Goal: Task Accomplishment & Management: Contribute content

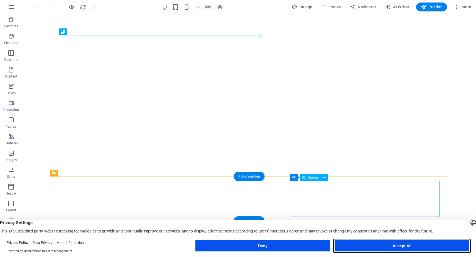
click at [400, 245] on button "Accept All" at bounding box center [402, 245] width 135 height 11
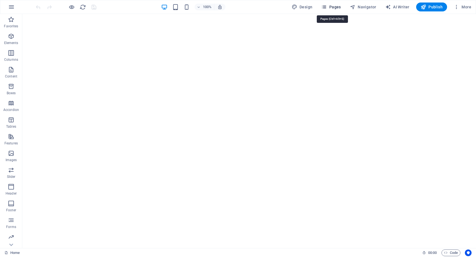
click at [331, 8] on span "Pages" at bounding box center [330, 7] width 19 height 6
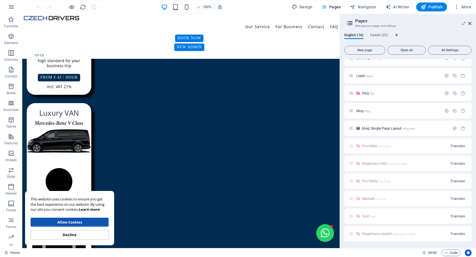
scroll to position [126, 0]
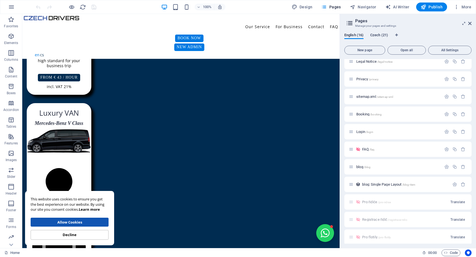
click at [380, 33] on span "Czech (21)" at bounding box center [379, 36] width 18 height 8
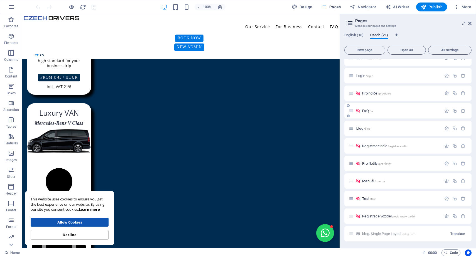
scroll to position [176, 0]
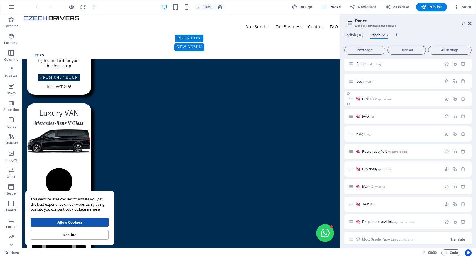
click at [369, 102] on div "Pro řidiče /pro-ridice" at bounding box center [407, 98] width 127 height 15
click at [369, 98] on span "Pro řidiče /pro-ridice" at bounding box center [376, 99] width 29 height 4
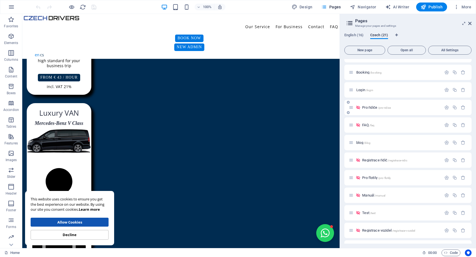
click at [369, 100] on div "Pro řidiče /pro-ridice" at bounding box center [407, 107] width 127 height 15
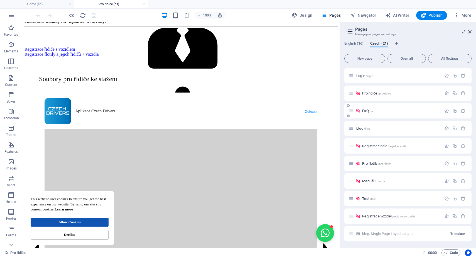
scroll to position [190, 0]
click at [371, 58] on span "New page" at bounding box center [365, 58] width 36 height 3
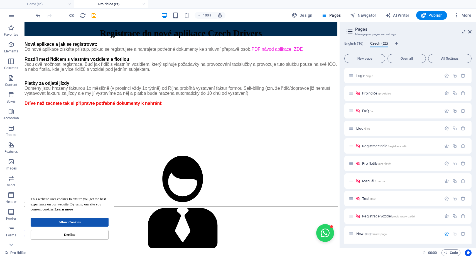
scroll to position [0, 0]
click at [367, 235] on div "New page /new-page" at bounding box center [395, 233] width 93 height 6
click at [366, 234] on span "New page /new-page" at bounding box center [371, 233] width 30 height 4
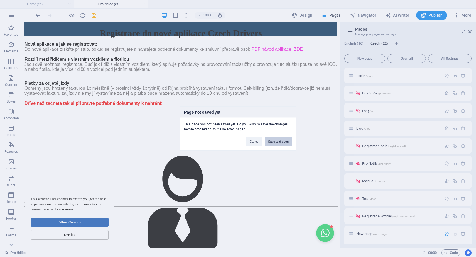
click at [277, 142] on button "Save and open" at bounding box center [278, 141] width 27 height 8
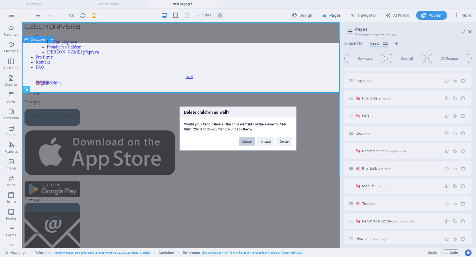
click at [247, 143] on button "Cancel" at bounding box center [247, 141] width 16 height 8
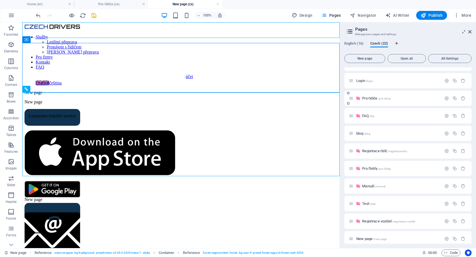
click at [367, 99] on span "Pro řidiče /pro-ridice" at bounding box center [376, 98] width 29 height 4
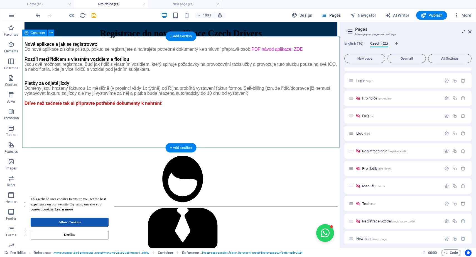
click at [240, 43] on div "Nová aplikace a jak se registrovat: Do nové aplikace získáte přístup, pokud se …" at bounding box center [180, 91] width 313 height 111
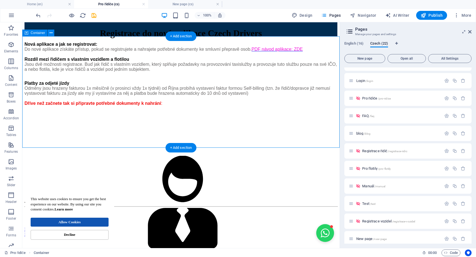
click at [240, 42] on div at bounding box center [180, 39] width 313 height 6
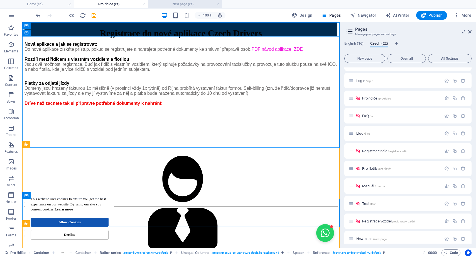
click at [182, 6] on h4 "New page (cs)" at bounding box center [185, 4] width 74 height 6
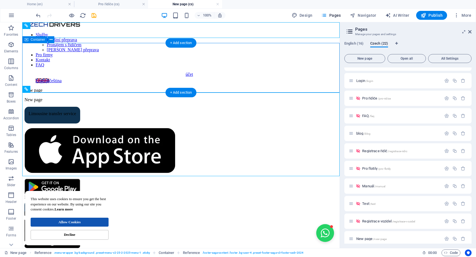
click at [164, 97] on div "New page" at bounding box center [180, 99] width 313 height 5
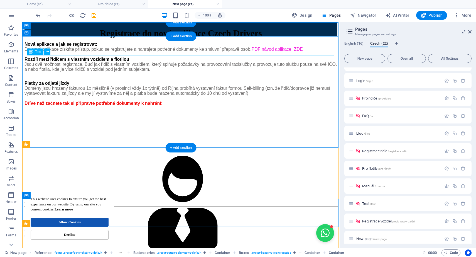
click at [168, 94] on div "Nová aplikace a jak se registrovat: Do nové aplikace získáte přístup, pokud se …" at bounding box center [180, 74] width 313 height 64
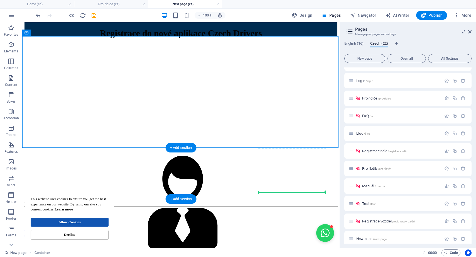
drag, startPoint x: 80, startPoint y: 124, endPoint x: 264, endPoint y: 187, distance: 194.2
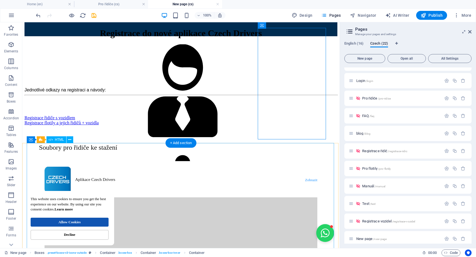
scroll to position [0, 0]
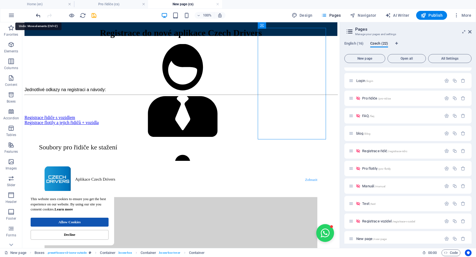
click at [38, 17] on icon "undo" at bounding box center [38, 15] width 6 height 6
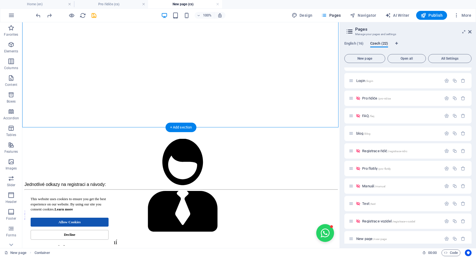
scroll to position [21, 0]
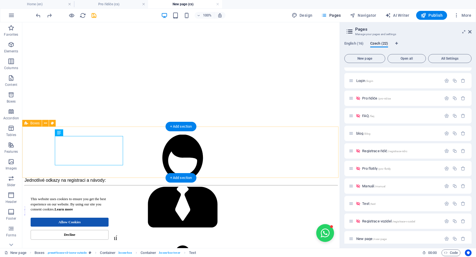
click at [26, 129] on div "Firma, OSVČ (IČO) Výpis živnostenského oprávnění Koncese - Silniční motorová do…" at bounding box center [180, 151] width 313 height 51
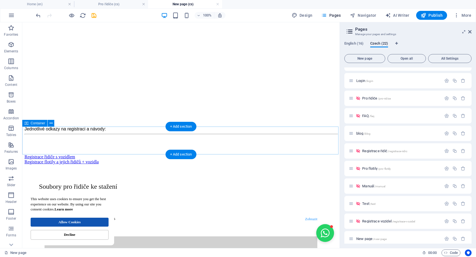
click at [26, 132] on div "Jednotlivé odkazy na registraci a návody:" at bounding box center [180, 140] width 313 height 28
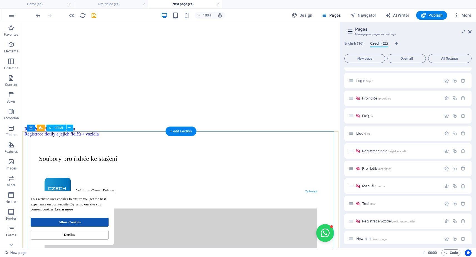
scroll to position [51, 0]
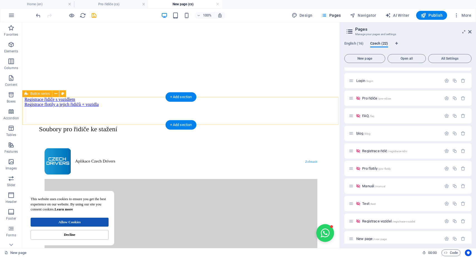
click at [24, 109] on div "Registrace řidiče s vozidlem Registrace flotily a jejich řidičů + vozidla" at bounding box center [180, 111] width 313 height 28
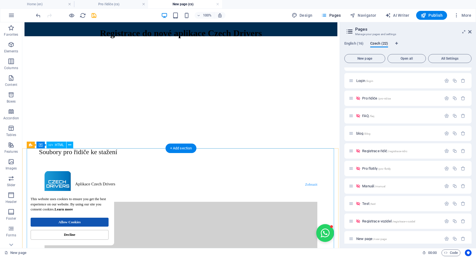
scroll to position [0, 0]
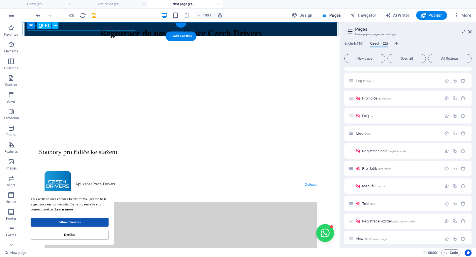
click at [65, 30] on div "Registrace do nové aplikace Czech Drivers" at bounding box center [180, 33] width 313 height 10
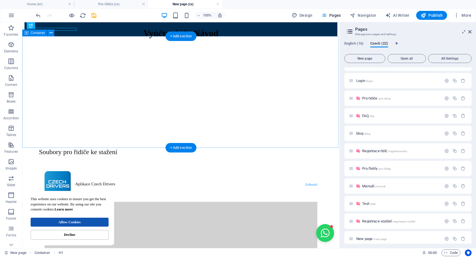
click at [97, 87] on div at bounding box center [180, 91] width 313 height 111
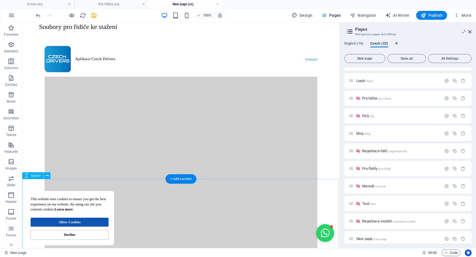
scroll to position [92, 0]
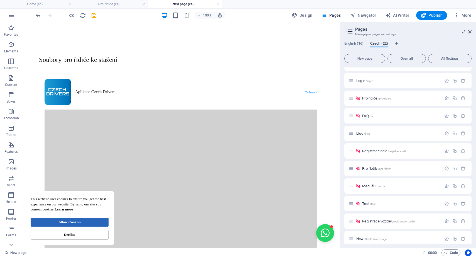
click at [76, 224] on div "Allow Cookies" at bounding box center [70, 221] width 78 height 9
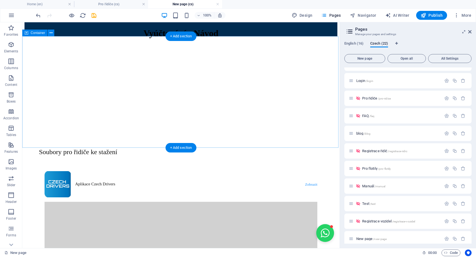
scroll to position [0, 0]
click at [56, 42] on div at bounding box center [180, 39] width 313 height 6
click at [93, 48] on div "Drop content here or Add elements Paste clipboard" at bounding box center [180, 91] width 313 height 111
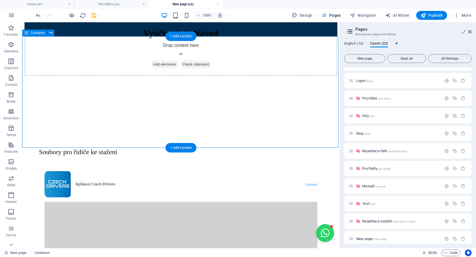
click at [100, 76] on div "Drop content here or Add elements Paste clipboard" at bounding box center [180, 56] width 313 height 40
click at [154, 68] on span "Add elements" at bounding box center [165, 64] width 28 height 8
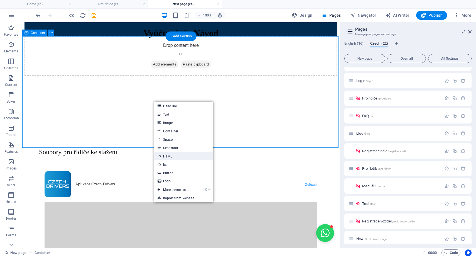
click at [178, 156] on link "HTML" at bounding box center [183, 156] width 59 height 8
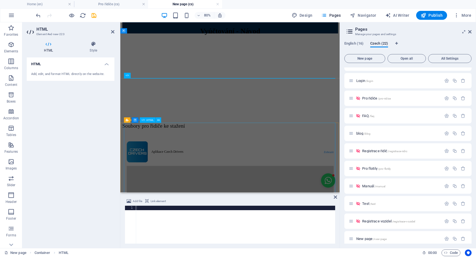
type textarea "New page"
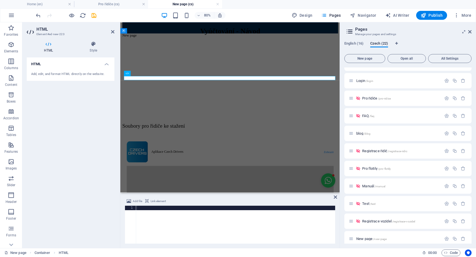
click at [193, 228] on div at bounding box center [235, 228] width 199 height 47
paste textarea "<div class="elfsight-app-6c230858-b49d-4a04-aa16-409a854d3606" data-elfsight-ap…"
type textarea "<div class="elfsight-app-6c230858-b49d-4a04-aa16-409a854d3606" data-elfsight-ap…"
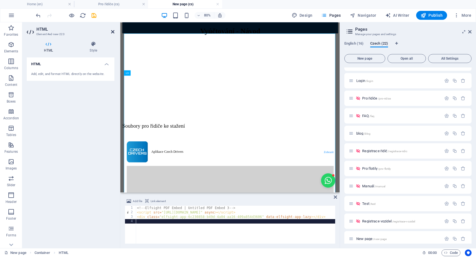
click at [112, 30] on icon at bounding box center [112, 32] width 3 height 4
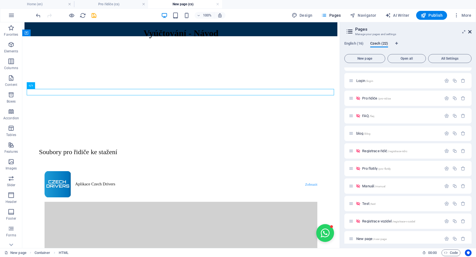
click at [470, 30] on icon at bounding box center [469, 32] width 3 height 4
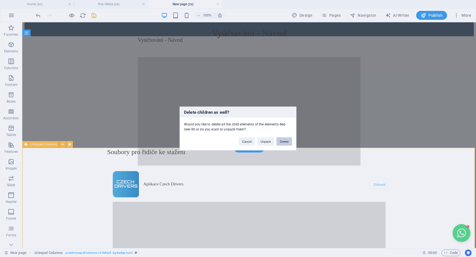
click at [282, 140] on button "Delete" at bounding box center [284, 141] width 16 height 8
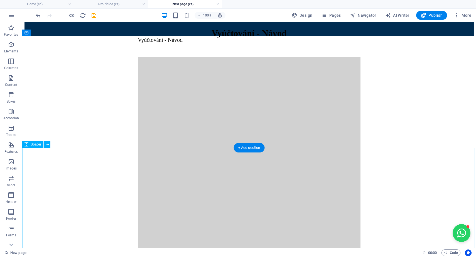
click at [42, 162] on div at bounding box center [248, 217] width 449 height 139
click at [39, 75] on div "Vyúčtování - Návod" at bounding box center [248, 91] width 449 height 111
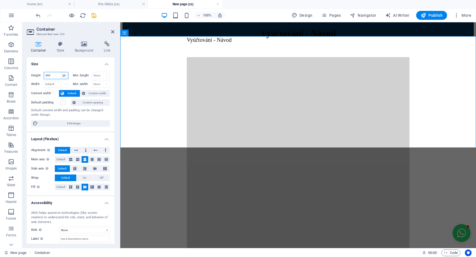
select select "default"
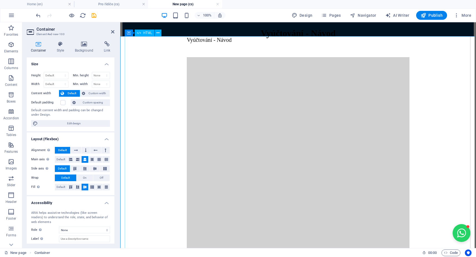
click at [155, 106] on div "Vyúčtování - Návod" at bounding box center [297, 158] width 351 height 244
select select "px"
type input "1300"
click at [143, 95] on div "Vyúčtování - Návod" at bounding box center [297, 158] width 351 height 244
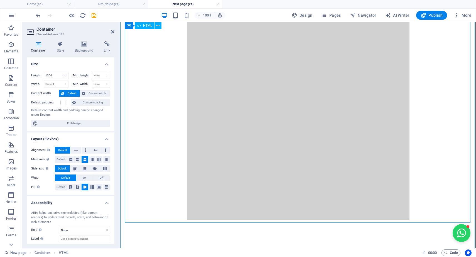
scroll to position [36, 0]
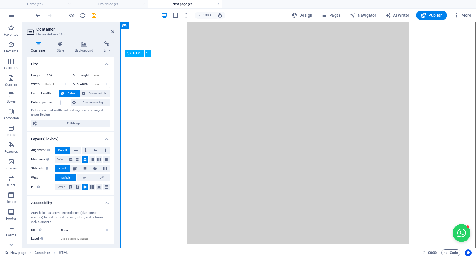
click at [143, 90] on div "Vyúčtování - Návod" at bounding box center [297, 122] width 351 height 244
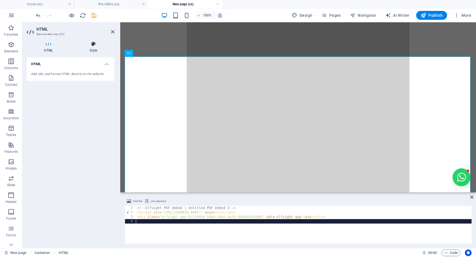
click at [90, 50] on h4 "Style" at bounding box center [93, 47] width 42 height 12
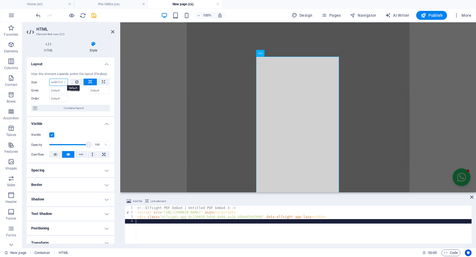
select select "DISABLED_OPTION_VALUE"
click at [39, 13] on icon "undo" at bounding box center [38, 15] width 6 height 6
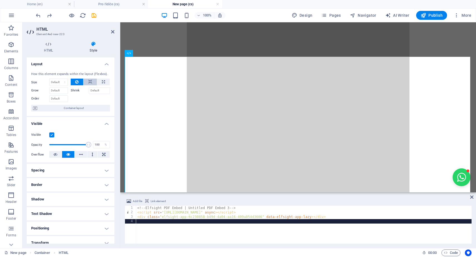
click at [92, 79] on button at bounding box center [89, 81] width 13 height 7
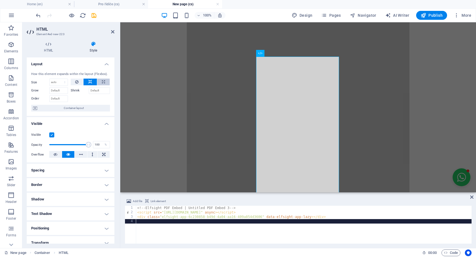
click at [102, 79] on icon at bounding box center [103, 81] width 3 height 7
type input "100"
select select "%"
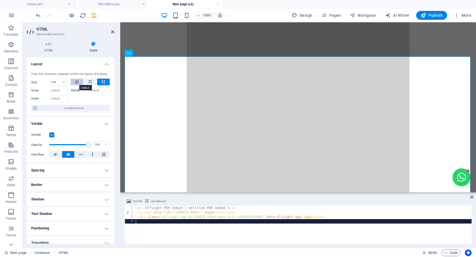
click at [77, 82] on icon at bounding box center [76, 81] width 3 height 7
select select "px"
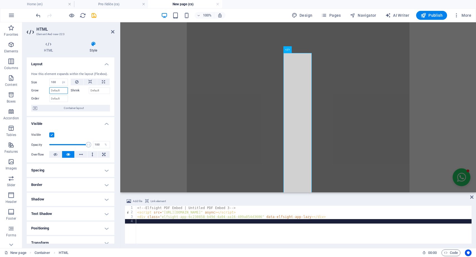
click at [60, 90] on input "Grow" at bounding box center [58, 90] width 19 height 7
click at [57, 82] on input "100" at bounding box center [59, 82] width 18 height 7
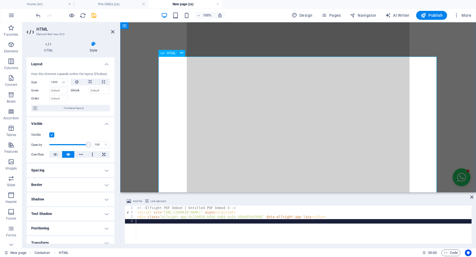
click at [174, 111] on div "Vyúčtování - Návod" at bounding box center [297, 122] width 351 height 244
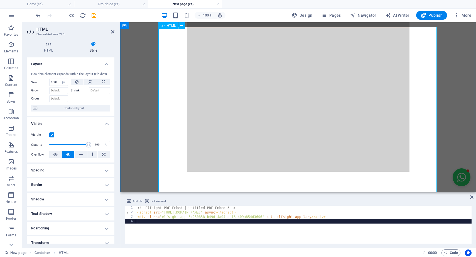
scroll to position [65, 0]
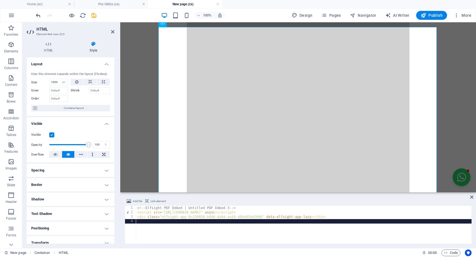
click at [41, 15] on icon "undo" at bounding box center [38, 15] width 6 height 6
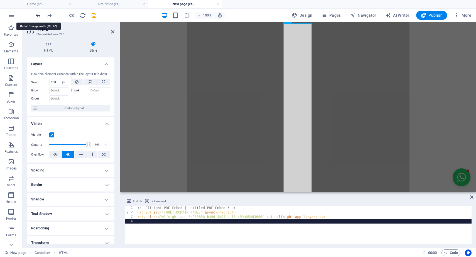
click at [41, 15] on icon "undo" at bounding box center [38, 15] width 6 height 6
type input "0"
click at [41, 15] on icon "undo" at bounding box center [38, 15] width 6 height 6
select select "DISABLED_OPTION_VALUE"
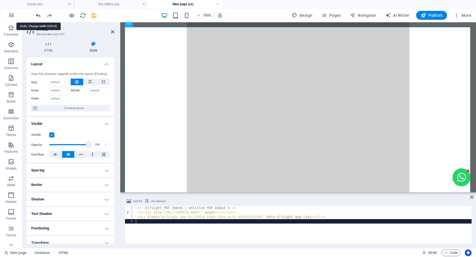
click at [41, 15] on icon "undo" at bounding box center [38, 15] width 6 height 6
type input "100"
select select "%"
click at [41, 15] on icon "undo" at bounding box center [38, 15] width 6 height 6
select select "DISABLED_OPTION_VALUE"
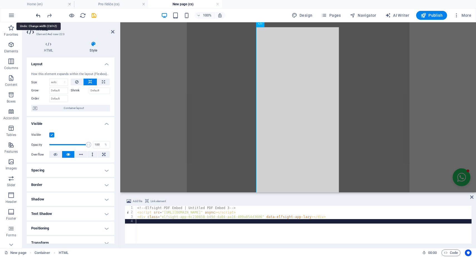
click at [41, 15] on icon "undo" at bounding box center [38, 15] width 6 height 6
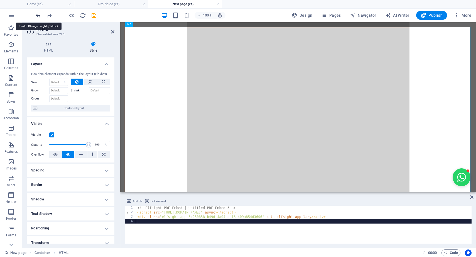
click at [41, 15] on icon "undo" at bounding box center [38, 15] width 6 height 6
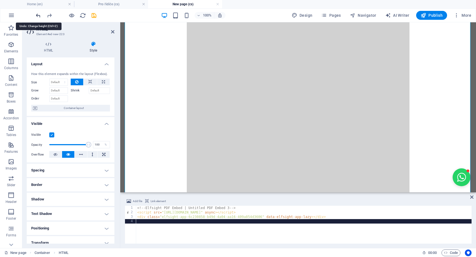
click at [41, 15] on icon "undo" at bounding box center [38, 15] width 6 height 6
click at [39, 15] on icon "undo" at bounding box center [38, 15] width 6 height 6
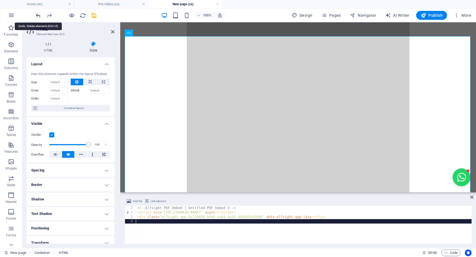
scroll to position [0, 0]
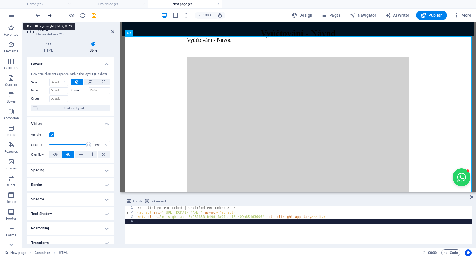
click at [49, 15] on icon "redo" at bounding box center [49, 15] width 6 height 6
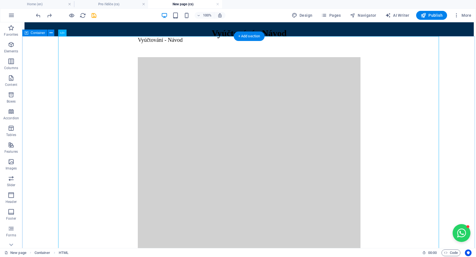
click at [36, 90] on div "Vyúčtování - Návod" at bounding box center [248, 158] width 449 height 244
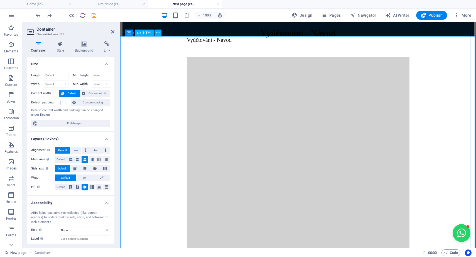
click at [163, 106] on div "Vyúčtování - Návod" at bounding box center [297, 158] width 351 height 244
click at [113, 32] on icon at bounding box center [112, 32] width 3 height 4
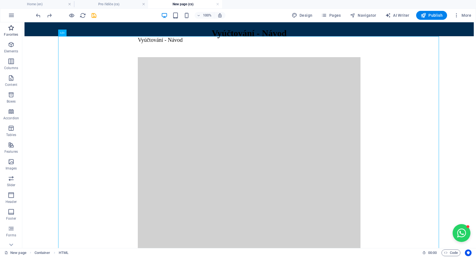
click at [9, 32] on span "Favorites" at bounding box center [11, 30] width 22 height 13
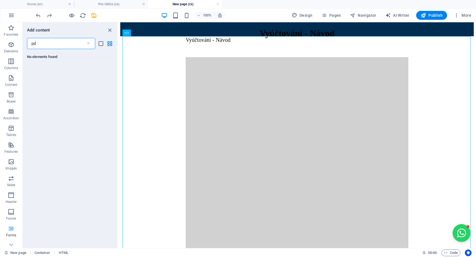
type input "p"
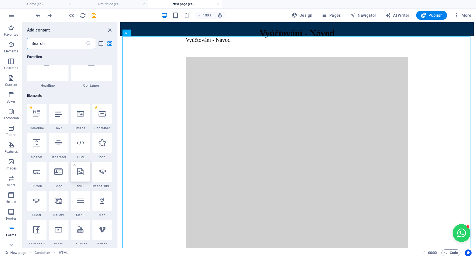
scroll to position [21, 0]
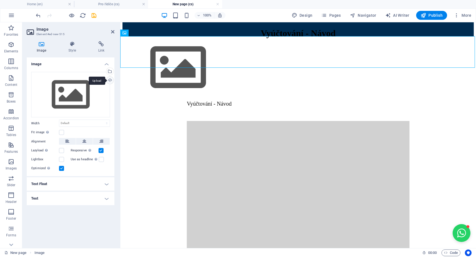
click at [110, 80] on div "Upload" at bounding box center [109, 81] width 8 height 8
click at [179, 52] on figure at bounding box center [297, 68] width 351 height 64
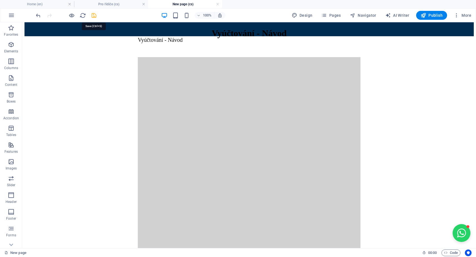
click at [94, 16] on icon "save" at bounding box center [94, 15] width 6 height 6
click at [110, 5] on h4 "Pro řidiče (cs)" at bounding box center [111, 4] width 74 height 6
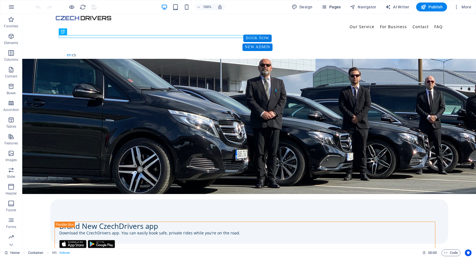
click at [330, 10] on button "Pages" at bounding box center [331, 7] width 24 height 9
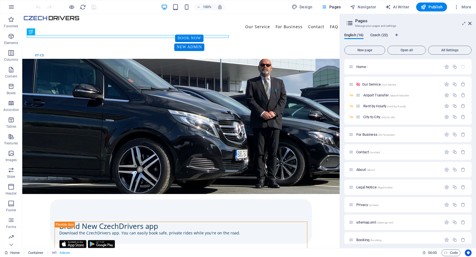
click at [382, 33] on span "Czech (22)" at bounding box center [379, 36] width 18 height 8
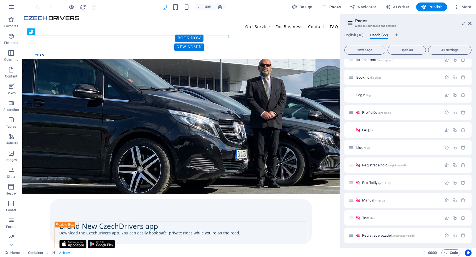
scroll to position [199, 0]
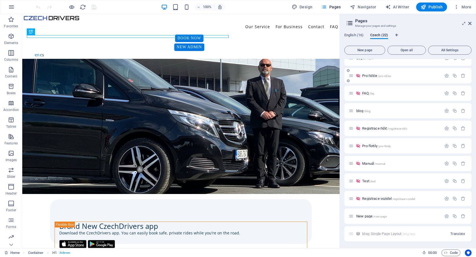
click at [370, 78] on div "Pro řidiče /pro-ridice" at bounding box center [395, 75] width 93 height 6
click at [370, 76] on span "Pro řidiče /pro-ridice" at bounding box center [376, 75] width 29 height 4
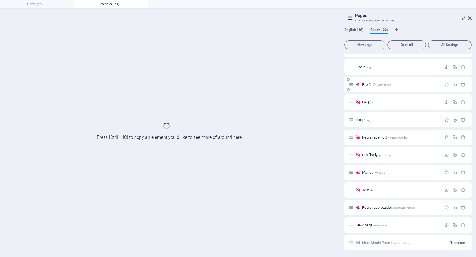
scroll to position [185, 0]
click at [370, 76] on div "Domovská stránka / Our Service /our-service Airport Transfer /airport-transfer …" at bounding box center [407, 59] width 127 height 381
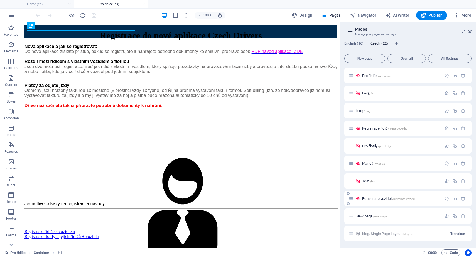
scroll to position [207, 0]
click at [363, 217] on span "New page /new-page" at bounding box center [371, 216] width 30 height 4
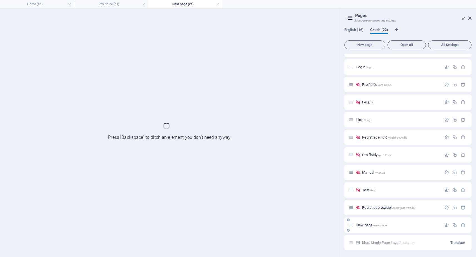
scroll to position [185, 0]
click at [363, 217] on div "Domovská stránka / Our Service /our-service Airport Transfer /airport-transfer …" at bounding box center [407, 59] width 127 height 381
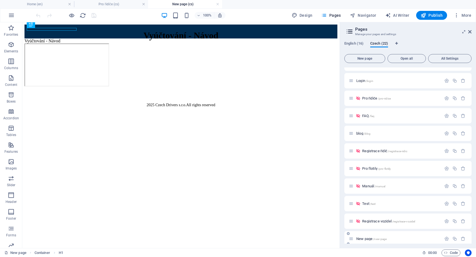
scroll to position [0, 0]
click at [248, 112] on html "Vyúčtování - Návod Vyúčtování - Návod 2025 Czech Drivers s.r.o. All rights rese…" at bounding box center [180, 66] width 317 height 89
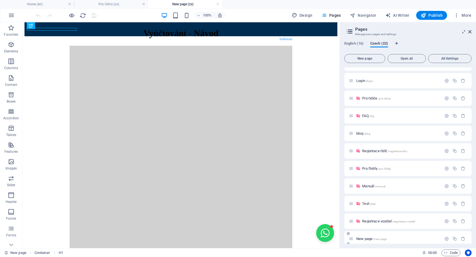
click at [365, 238] on span "New page /new-page" at bounding box center [371, 238] width 30 height 4
click at [445, 238] on icon "button" at bounding box center [446, 238] width 5 height 5
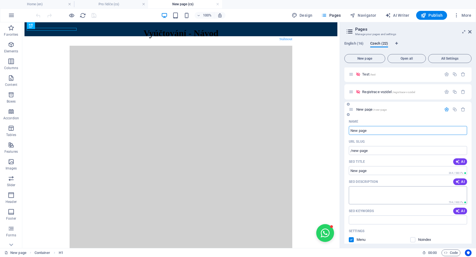
scroll to position [317, 0]
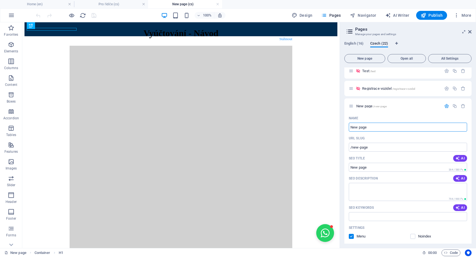
drag, startPoint x: 377, startPoint y: 126, endPoint x: 341, endPoint y: 126, distance: 36.2
click at [341, 126] on div "English (16) Czech (22) New page Open all All Settings Domovská stránka / Our S…" at bounding box center [408, 142] width 136 height 211
type input "návod"
type input "/navod"
type input "n"
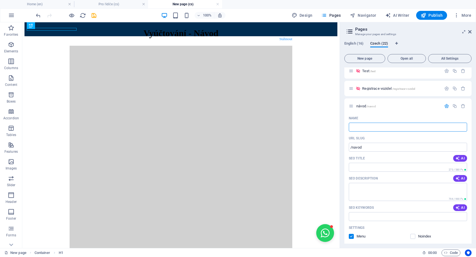
type input "/"
type input "Ná"
type input "/na"
type input "Ná"
type input "N"
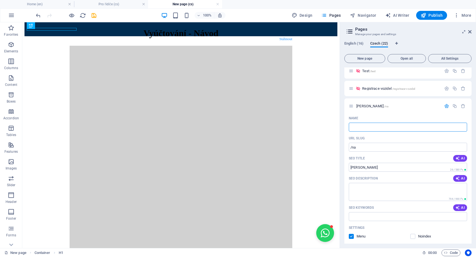
type input "/"
type input "Vy"
type input "/vy"
type input "Vy"
type input "Vyúč"
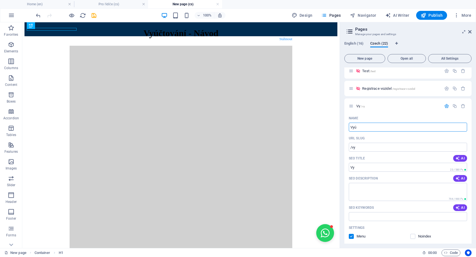
type input "/vyu"
type input "Vyú"
type input "Vyúčtování"
type input "/vyuctovani"
type input "Vyúčtování"
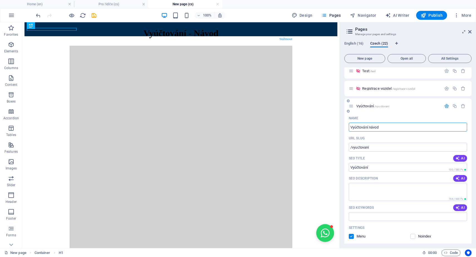
type input "Vyúčtování návod"
type input "/vyuctovani-navod"
type input "Vyúčtování návod"
click at [91, 16] on icon "save" at bounding box center [94, 15] width 6 height 6
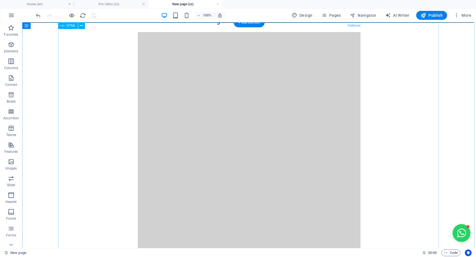
scroll to position [0, 0]
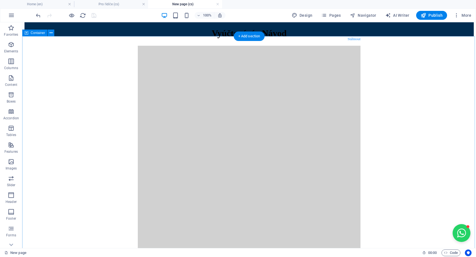
click at [40, 127] on div "Stáhnout" at bounding box center [248, 152] width 449 height 232
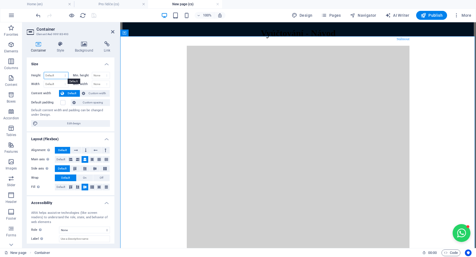
select select "px"
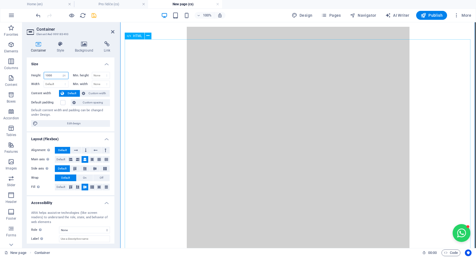
scroll to position [18, 0]
type input "1000"
select select "default"
select select "DISABLED_OPTION_VALUE"
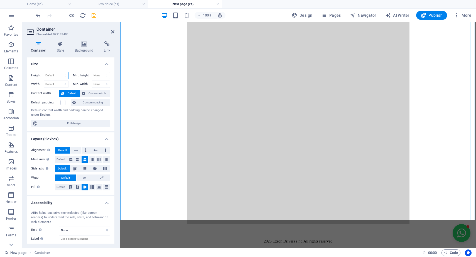
scroll to position [55, 0]
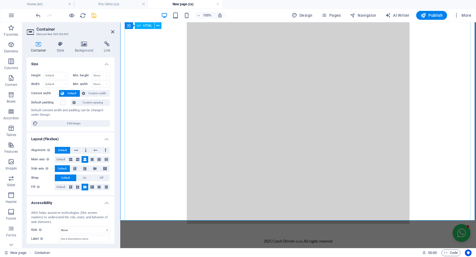
click at [149, 170] on div "Stáhnout" at bounding box center [297, 107] width 351 height 232
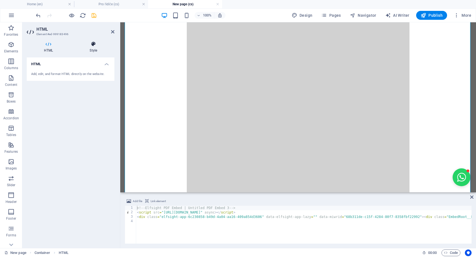
click at [90, 49] on h4 "Style" at bounding box center [93, 47] width 42 height 12
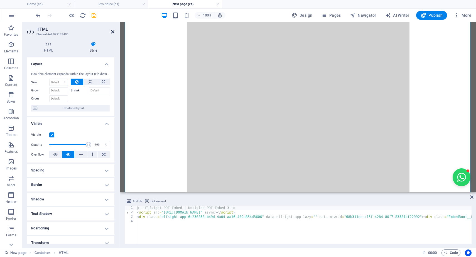
click at [112, 32] on icon at bounding box center [112, 32] width 3 height 4
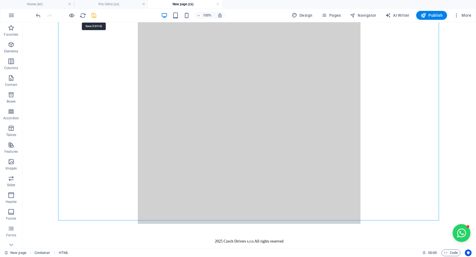
click at [93, 14] on icon "save" at bounding box center [94, 15] width 6 height 6
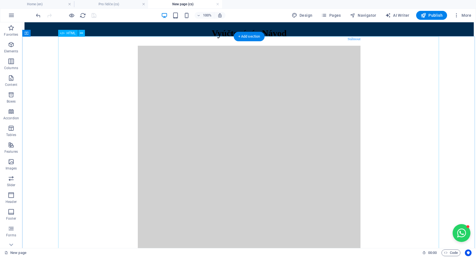
scroll to position [0, 0]
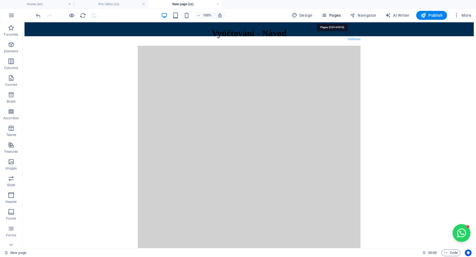
click at [332, 16] on span "Pages" at bounding box center [330, 16] width 19 height 6
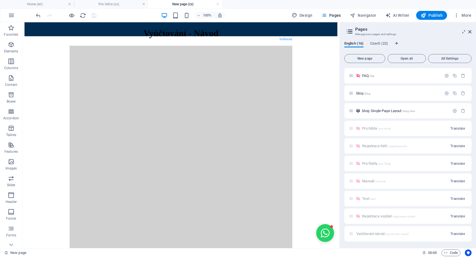
scroll to position [207, 0]
click at [378, 45] on span "Czech (22)" at bounding box center [379, 44] width 18 height 8
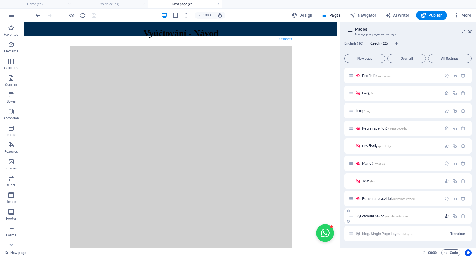
click at [446, 215] on icon "button" at bounding box center [446, 215] width 5 height 5
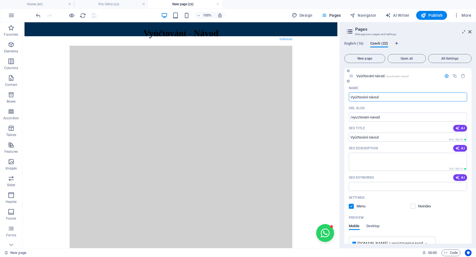
scroll to position [375, 0]
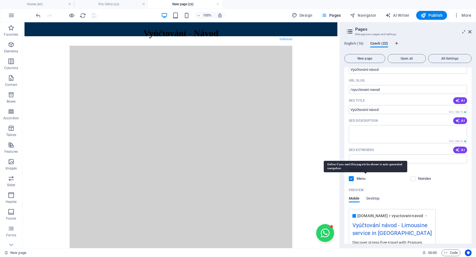
click at [359, 179] on p "Menu" at bounding box center [366, 178] width 18 height 5
click at [0, 0] on input "checkbox" at bounding box center [0, 0] width 0 height 0
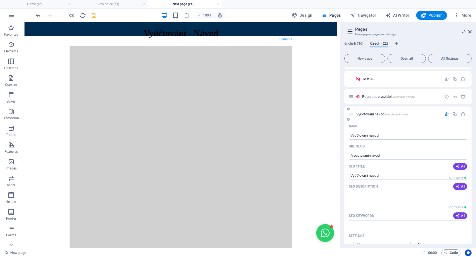
scroll to position [332, 0]
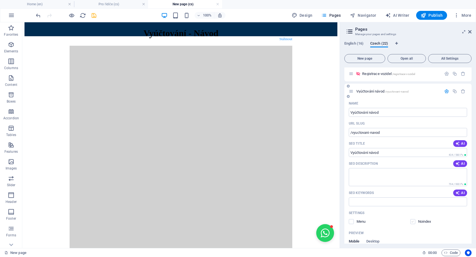
click at [413, 221] on label at bounding box center [412, 221] width 5 height 5
click at [0, 0] on input "checkbox" at bounding box center [0, 0] width 0 height 0
click at [413, 221] on label at bounding box center [412, 221] width 5 height 5
click at [0, 0] on input "checkbox" at bounding box center [0, 0] width 0 height 0
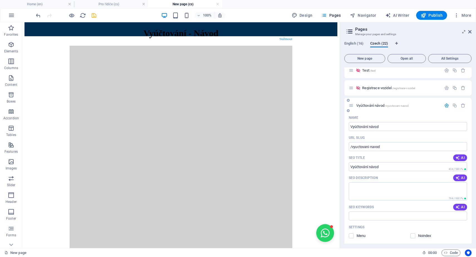
scroll to position [341, 0]
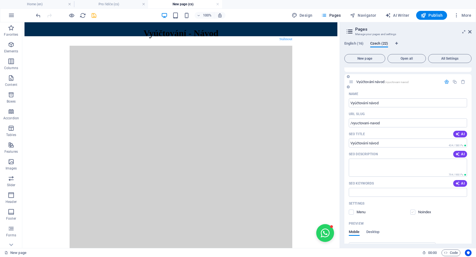
click at [412, 211] on label at bounding box center [412, 211] width 5 height 5
click at [0, 0] on input "checkbox" at bounding box center [0, 0] width 0 height 0
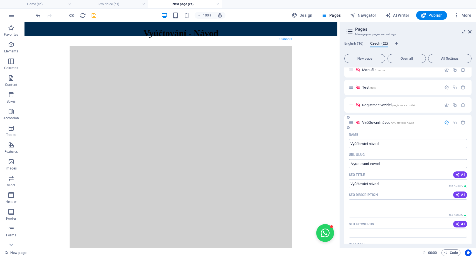
scroll to position [289, 0]
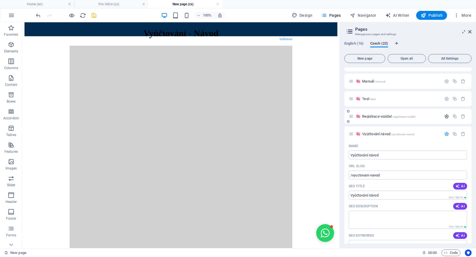
click at [446, 116] on icon "button" at bounding box center [446, 116] width 5 height 5
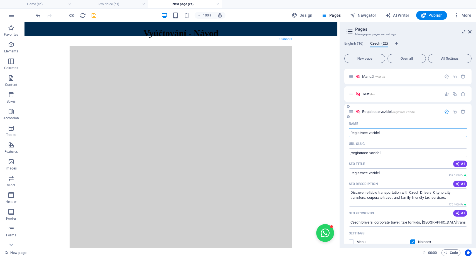
scroll to position [266, 0]
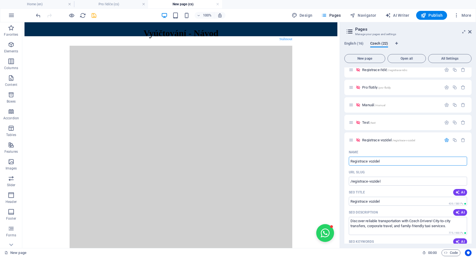
click at [94, 13] on icon "save" at bounding box center [94, 15] width 6 height 6
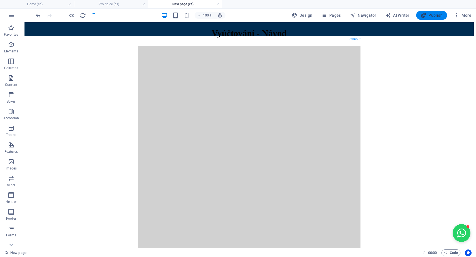
click at [433, 14] on span "Publish" at bounding box center [432, 16] width 22 height 6
